Goal: Task Accomplishment & Management: Manage account settings

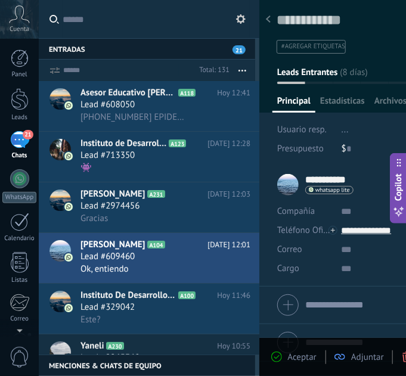
scroll to position [18, 0]
click at [18, 60] on div at bounding box center [20, 58] width 18 height 18
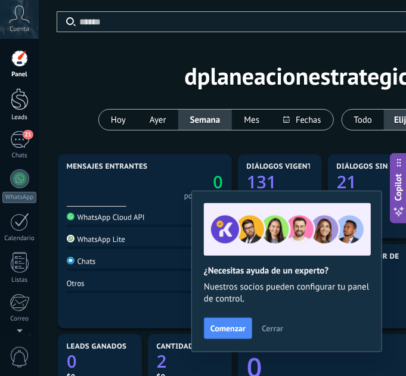
click at [14, 95] on div at bounding box center [20, 99] width 18 height 22
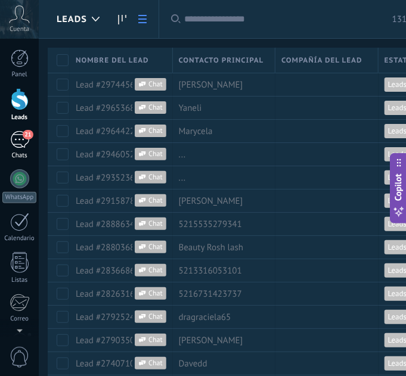
click at [14, 142] on div "21" at bounding box center [19, 139] width 19 height 17
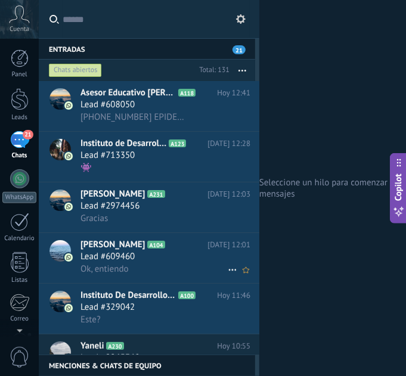
click at [129, 261] on span "Lead #609460" at bounding box center [107, 257] width 54 height 12
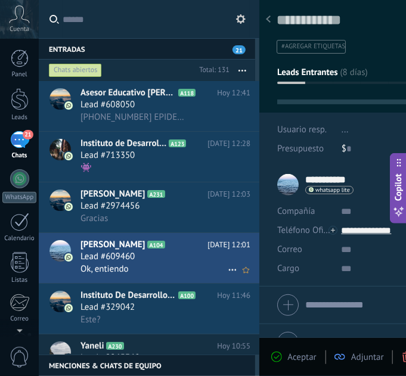
type textarea "**********"
click at [20, 59] on div at bounding box center [20, 58] width 18 height 18
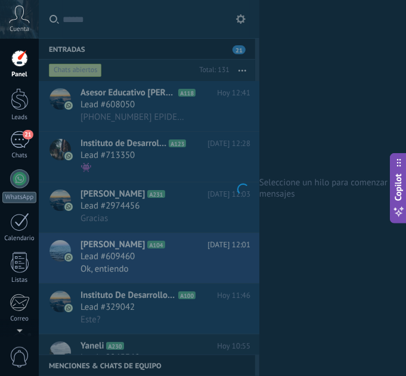
click at [20, 59] on div at bounding box center [20, 58] width 18 height 18
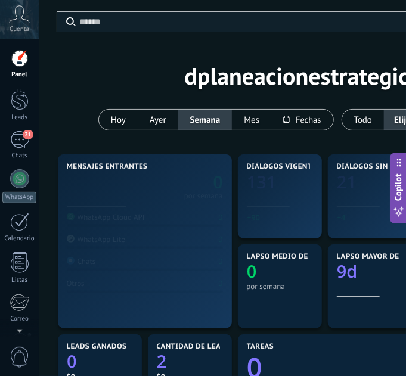
scroll to position [18, 0]
